Goal: Find specific page/section: Find specific page/section

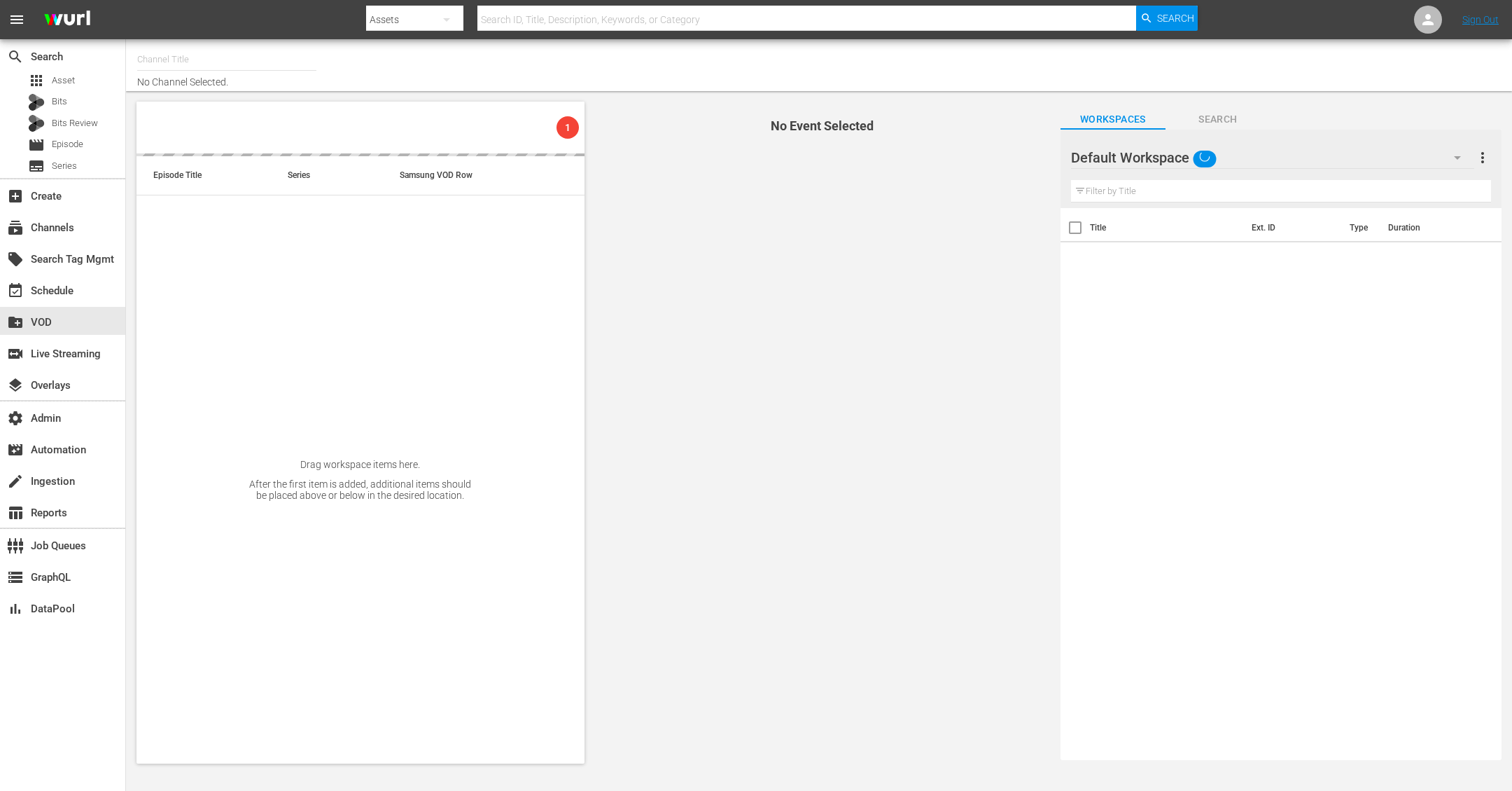
type input "Autentic History (1501)"
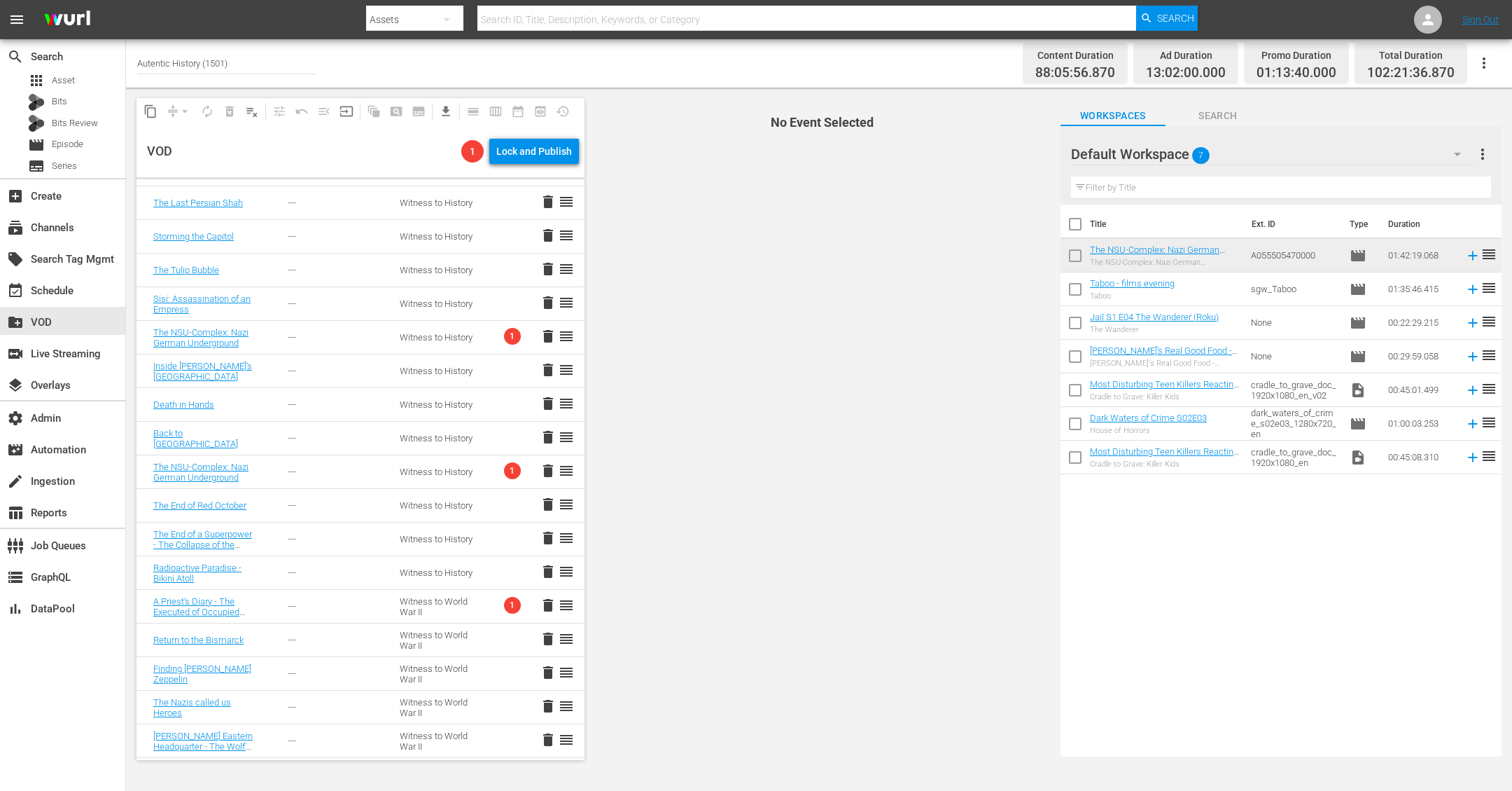
scroll to position [1142, 0]
click at [540, 470] on span "delete" at bounding box center [548, 471] width 16 height 16
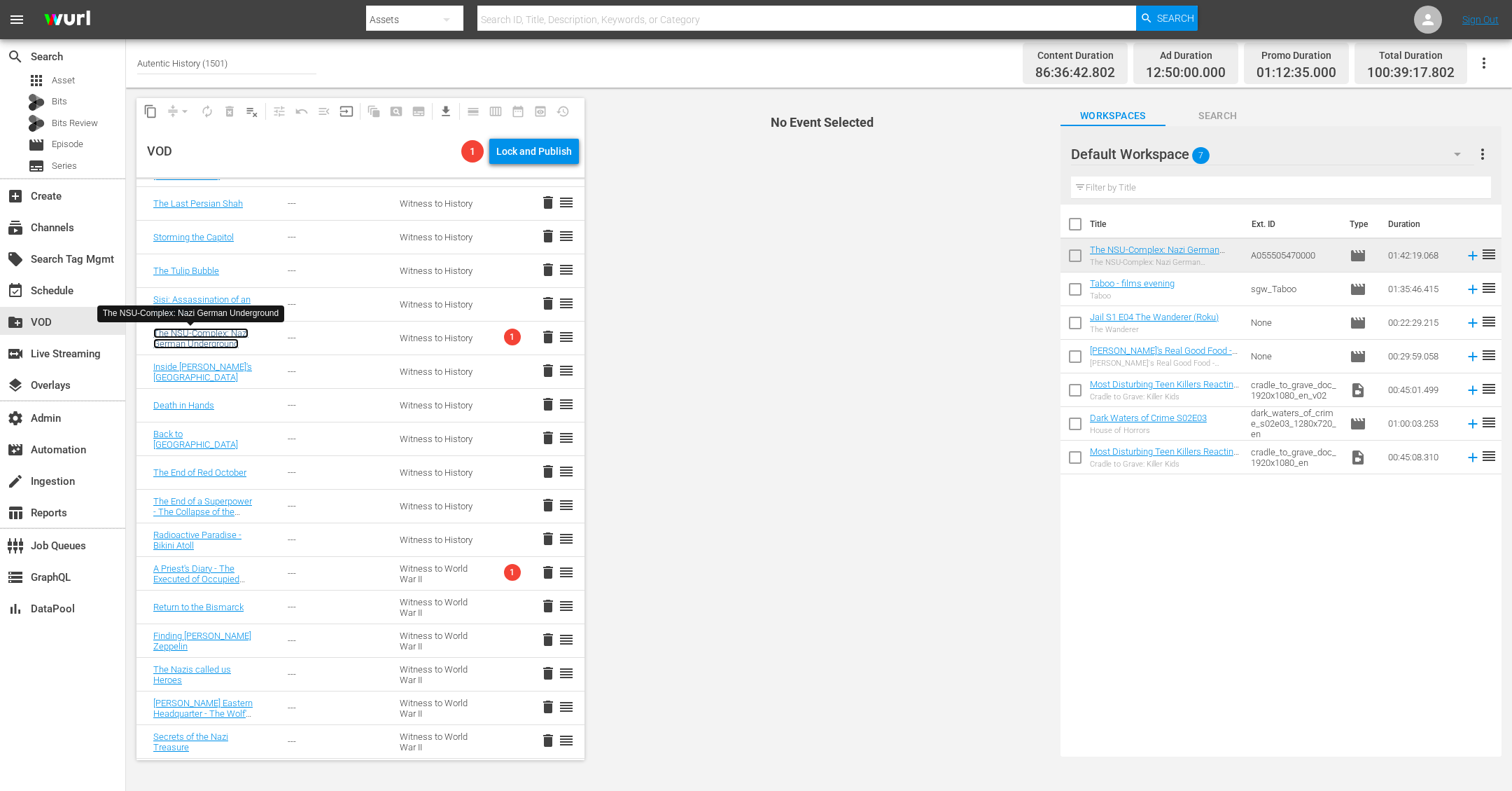
click at [196, 343] on link "The NSU-Complex: Nazi German Underground" at bounding box center [201, 338] width 95 height 21
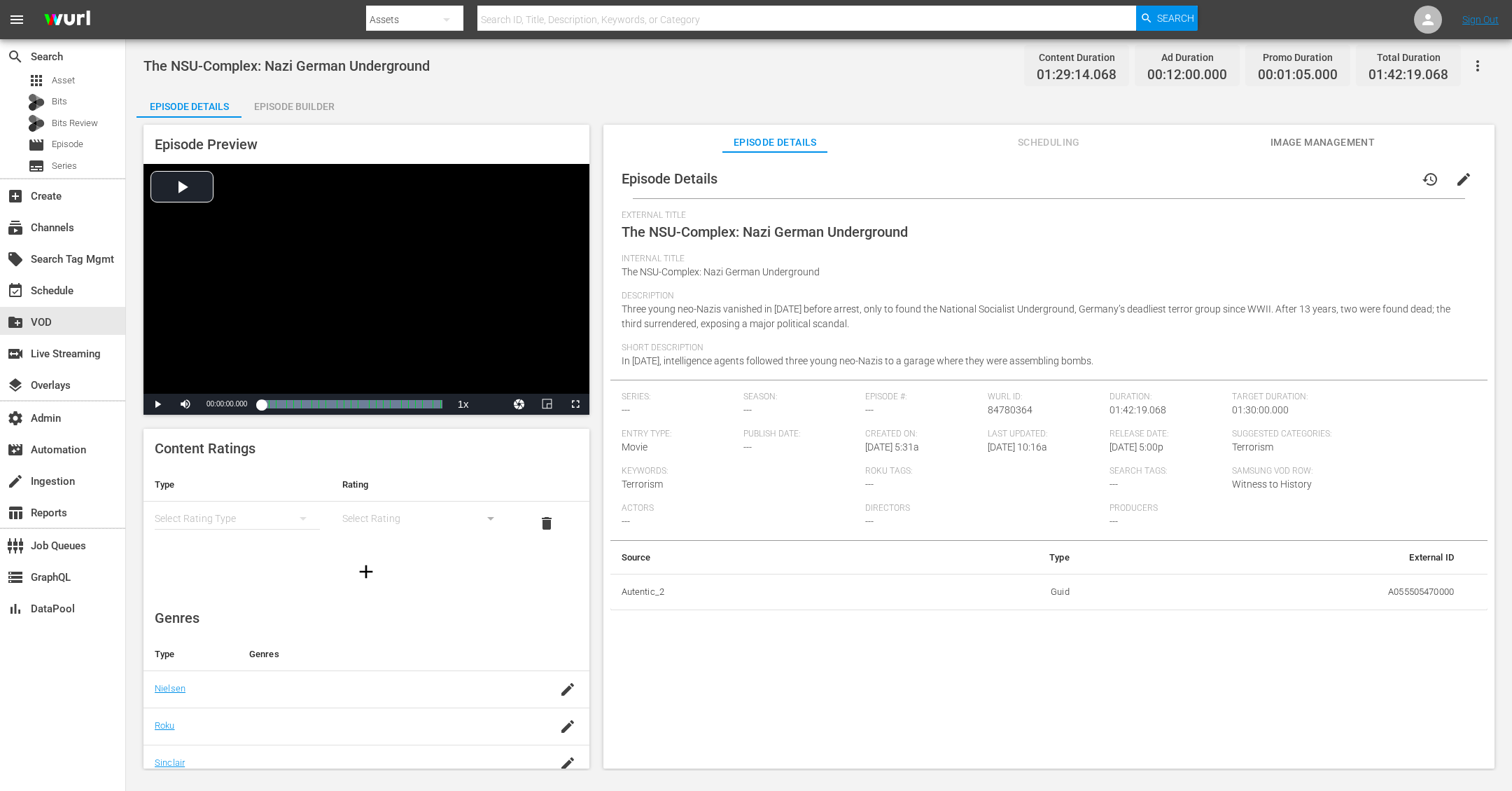
click at [665, 65] on div "The NSU-Complex: Nazi German Underground Content Duration 01:29:14.068 Ad Durat…" at bounding box center [819, 65] width 1351 height 32
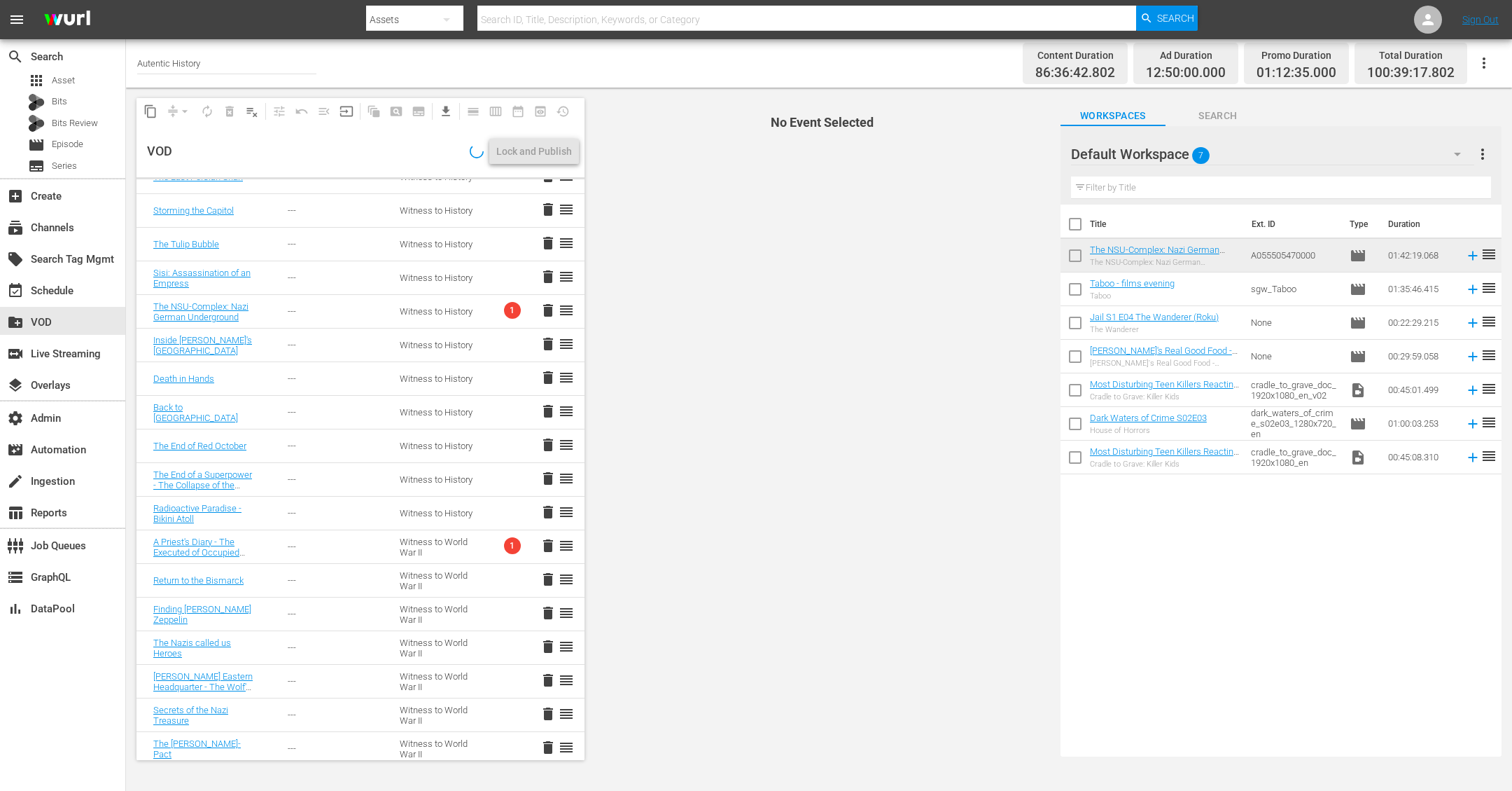
scroll to position [1218, 0]
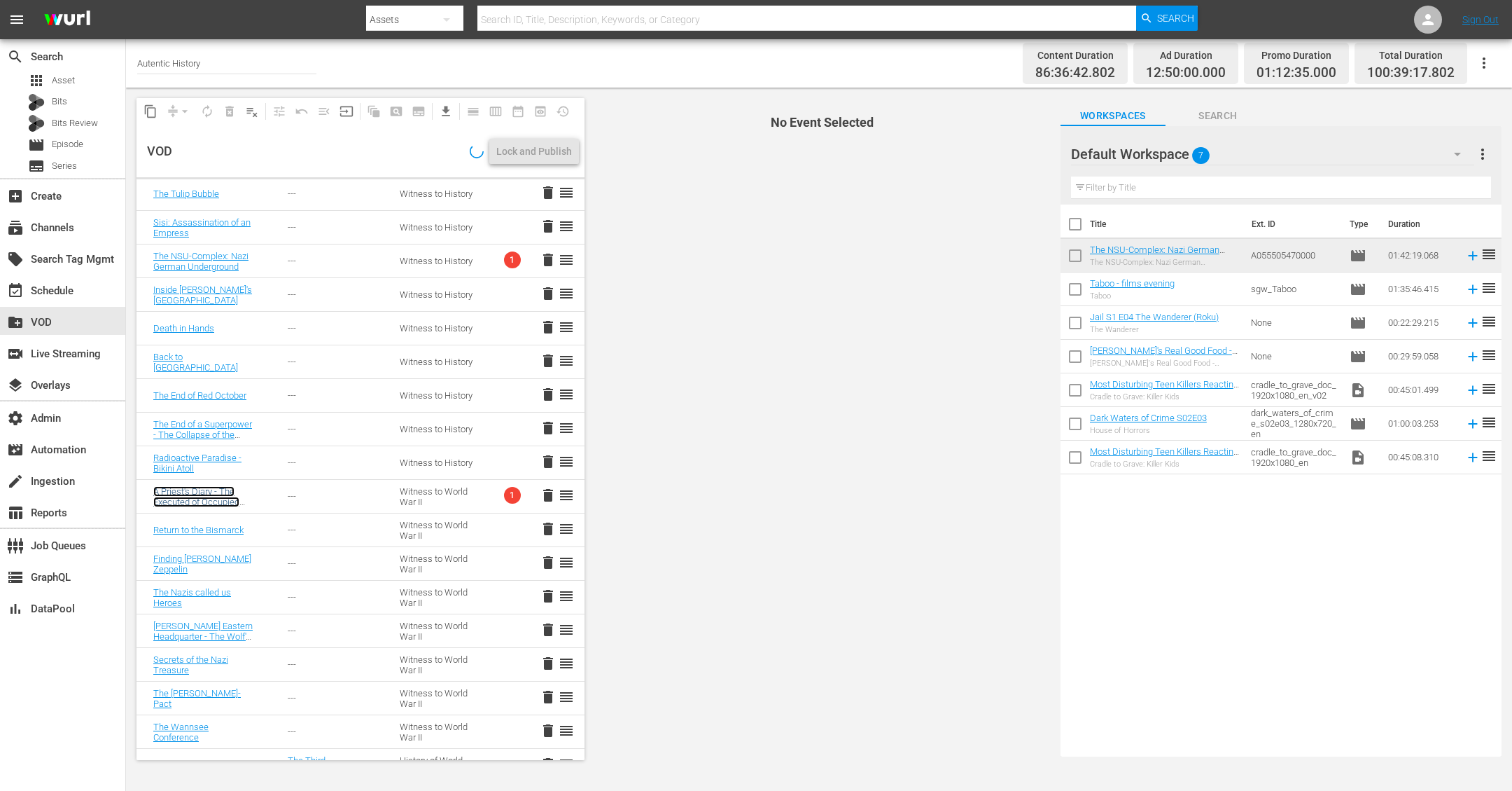
click at [186, 494] on link "A Priest's Diary - The Executed of Occupied [GEOGRAPHIC_DATA]" at bounding box center [196, 502] width 86 height 32
